Goal: Navigation & Orientation: Go to known website

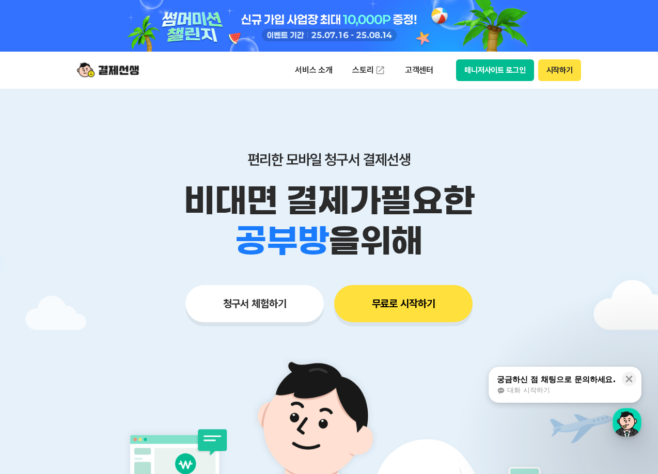
click at [318, 73] on button "매니저사이트 로그인" at bounding box center [495, 70] width 78 height 22
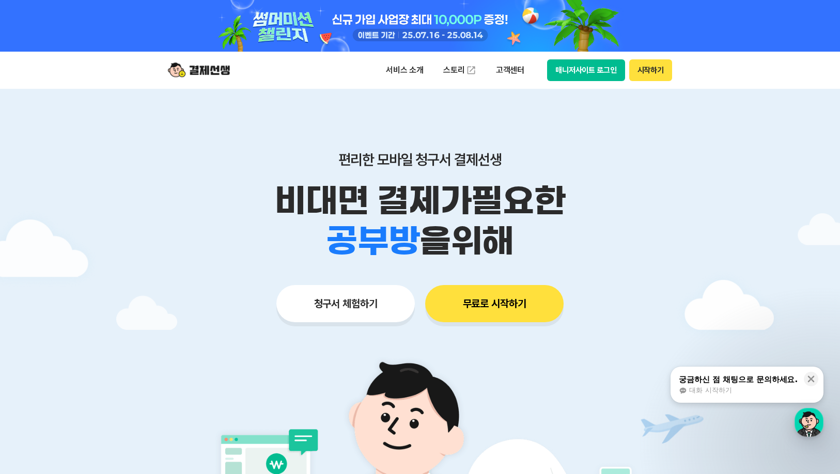
click at [318, 70] on button "매니저사이트 로그인" at bounding box center [586, 70] width 78 height 22
